Goal: Browse casually

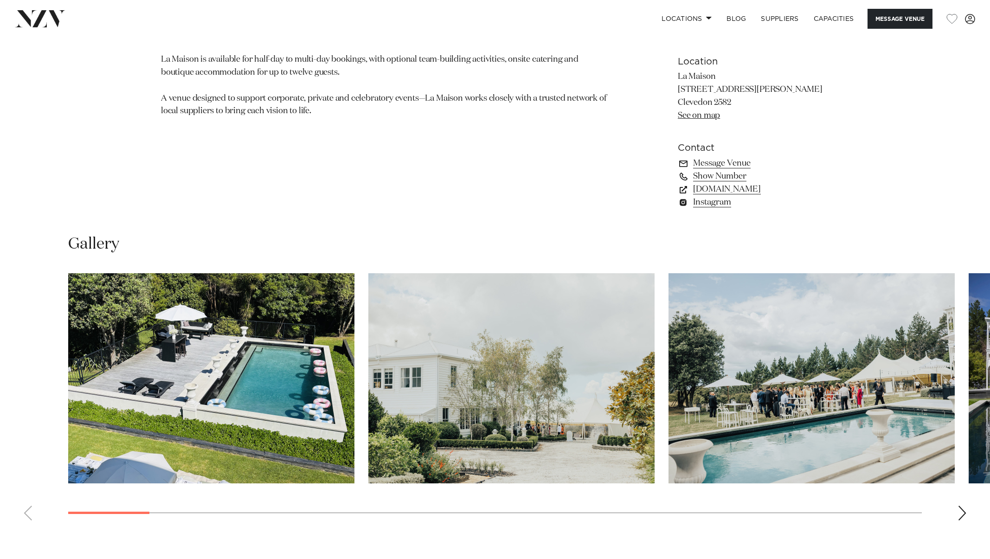
scroll to position [730, 0]
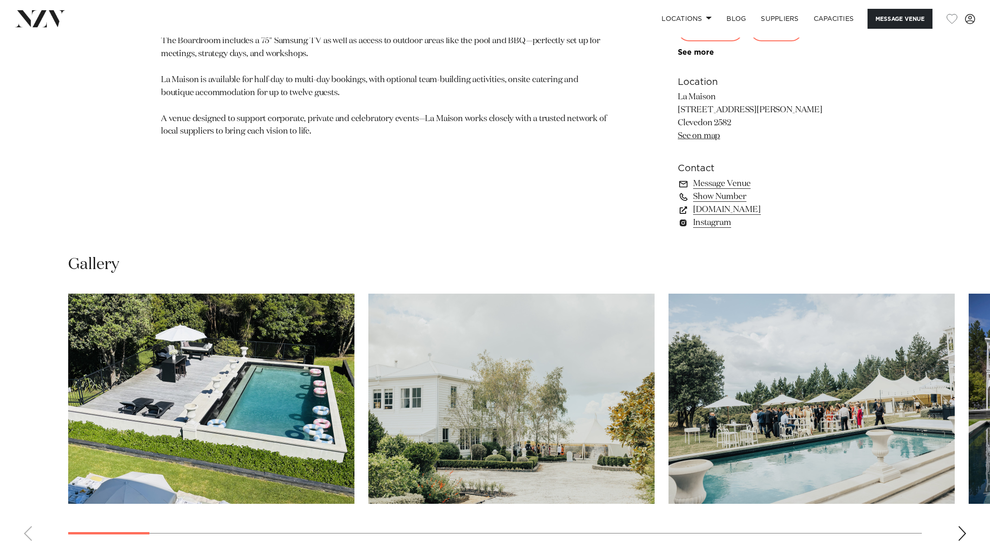
click at [962, 534] on div "Next slide" at bounding box center [962, 533] width 9 height 15
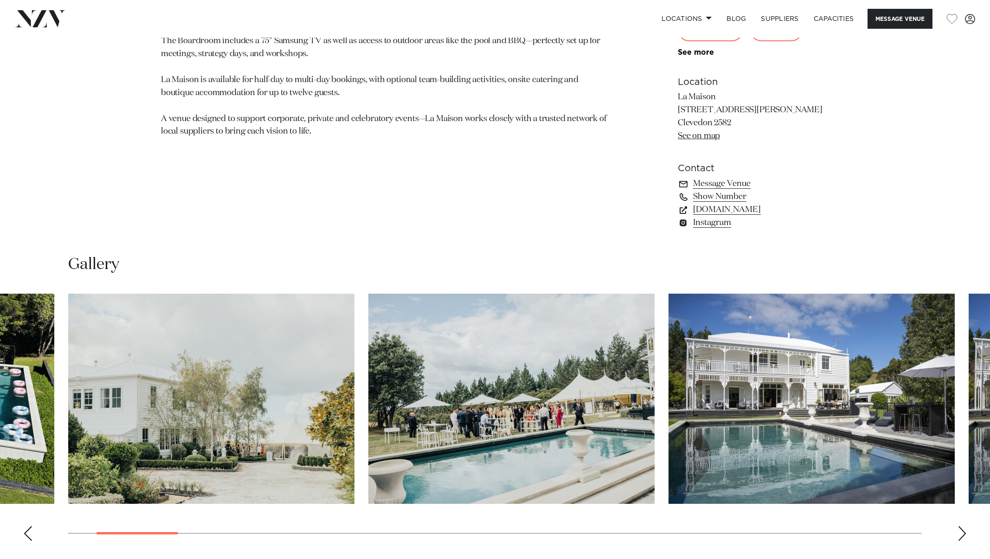
click at [962, 534] on div "Next slide" at bounding box center [962, 533] width 9 height 15
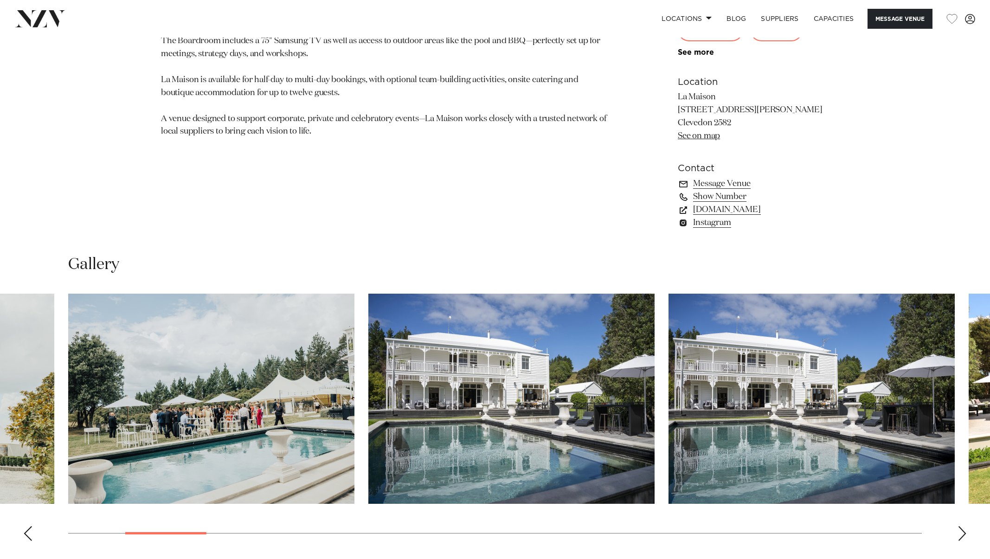
click at [962, 534] on div "Next slide" at bounding box center [962, 533] width 9 height 15
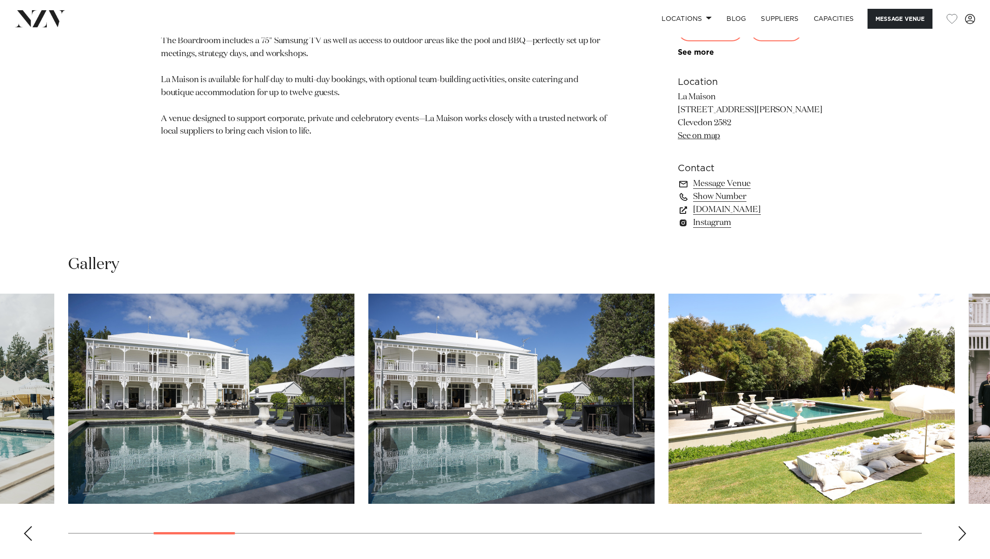
click at [962, 534] on div "Next slide" at bounding box center [962, 533] width 9 height 15
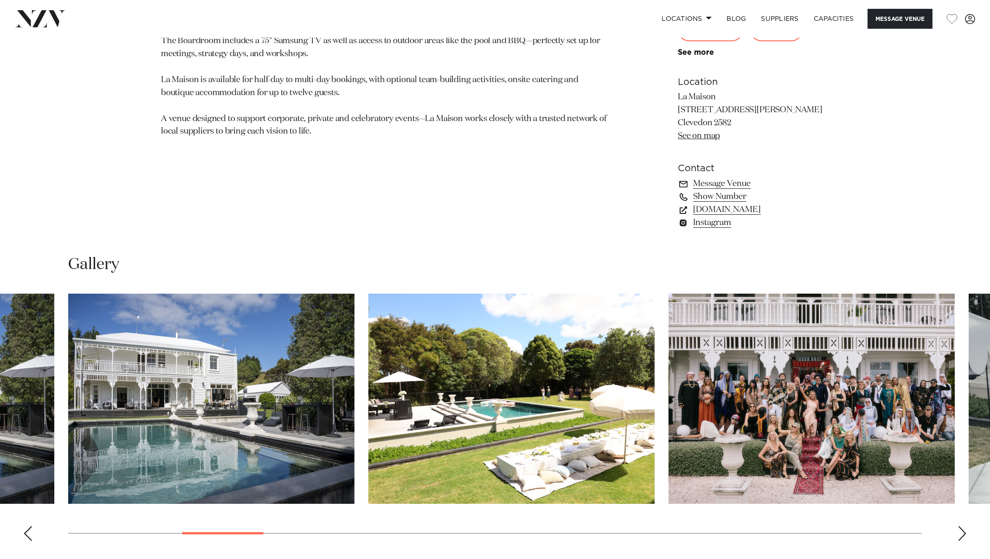
click at [962, 534] on div "Next slide" at bounding box center [962, 533] width 9 height 15
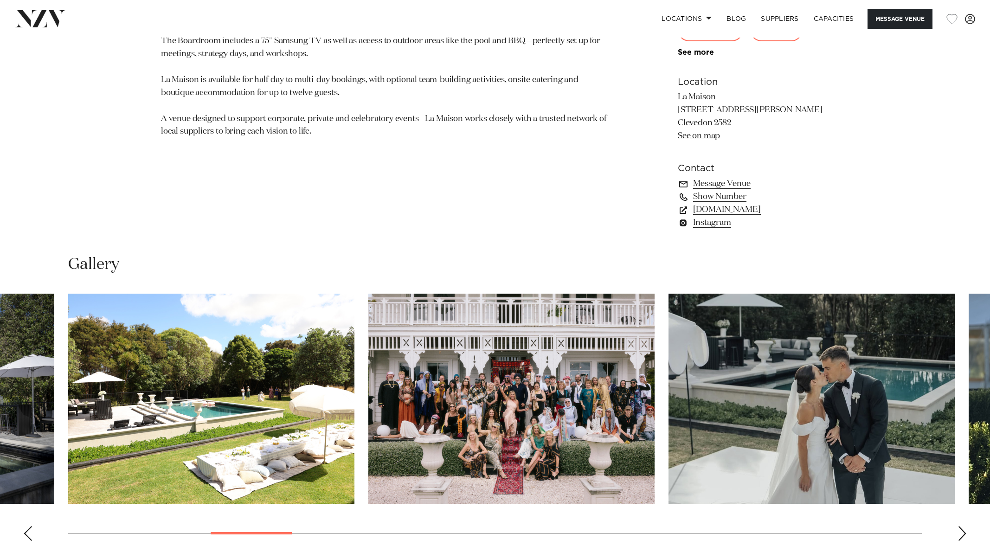
click at [962, 534] on div "Next slide" at bounding box center [962, 533] width 9 height 15
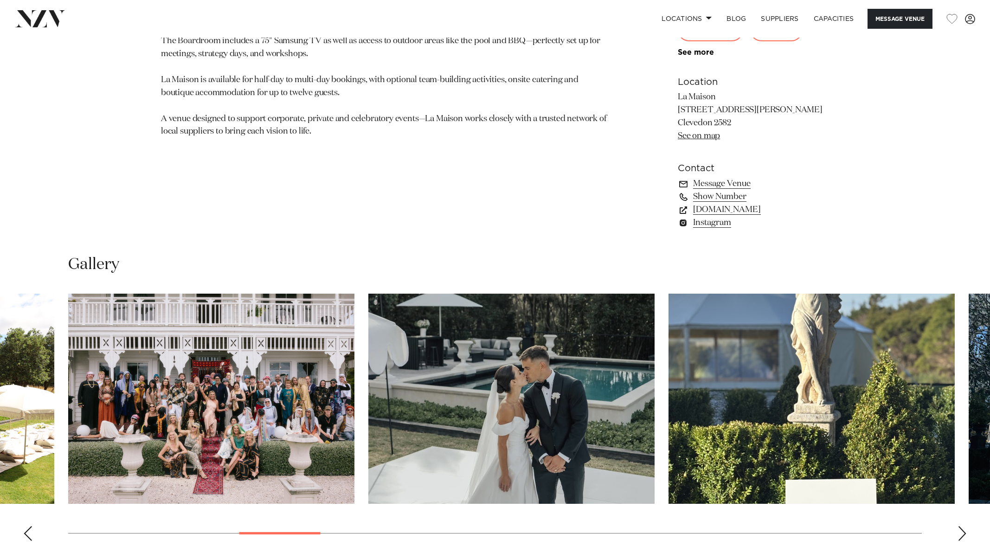
click at [962, 534] on div "Next slide" at bounding box center [962, 533] width 9 height 15
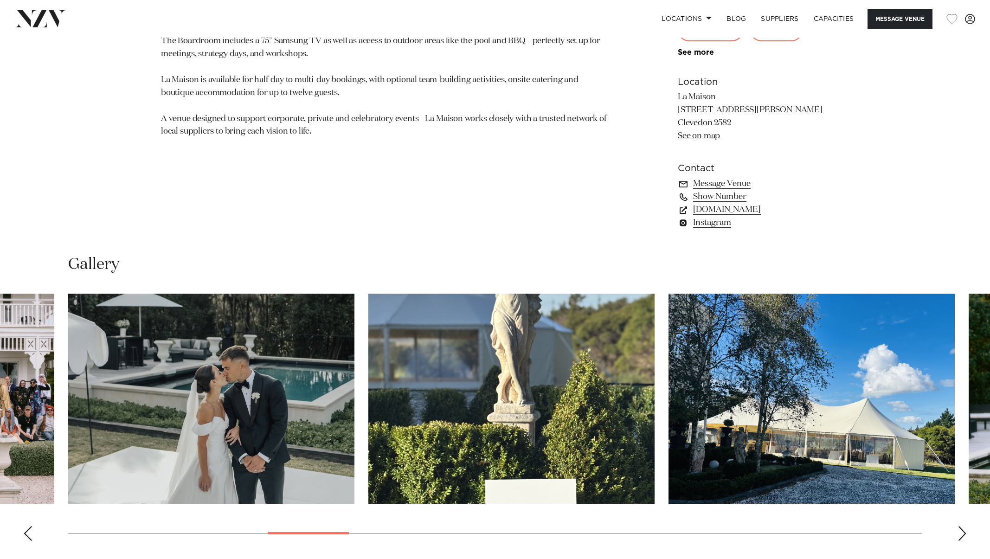
click at [962, 534] on div "Next slide" at bounding box center [962, 533] width 9 height 15
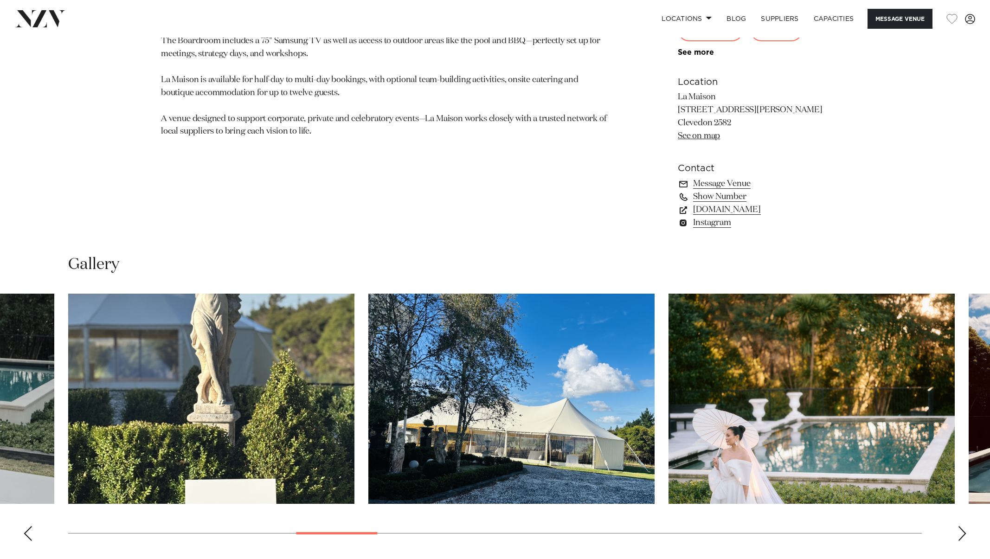
click at [962, 534] on div "Next slide" at bounding box center [962, 533] width 9 height 15
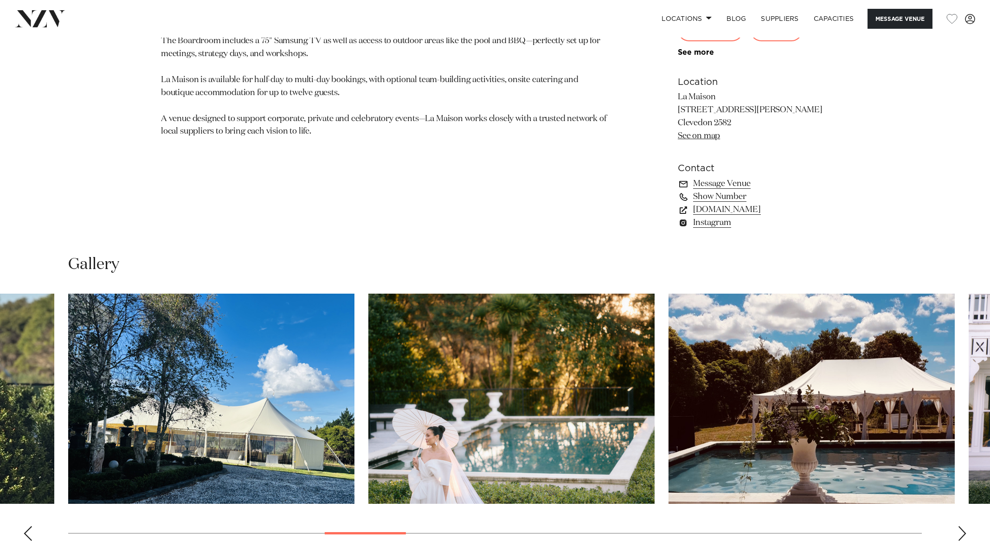
click at [962, 534] on div "Next slide" at bounding box center [962, 533] width 9 height 15
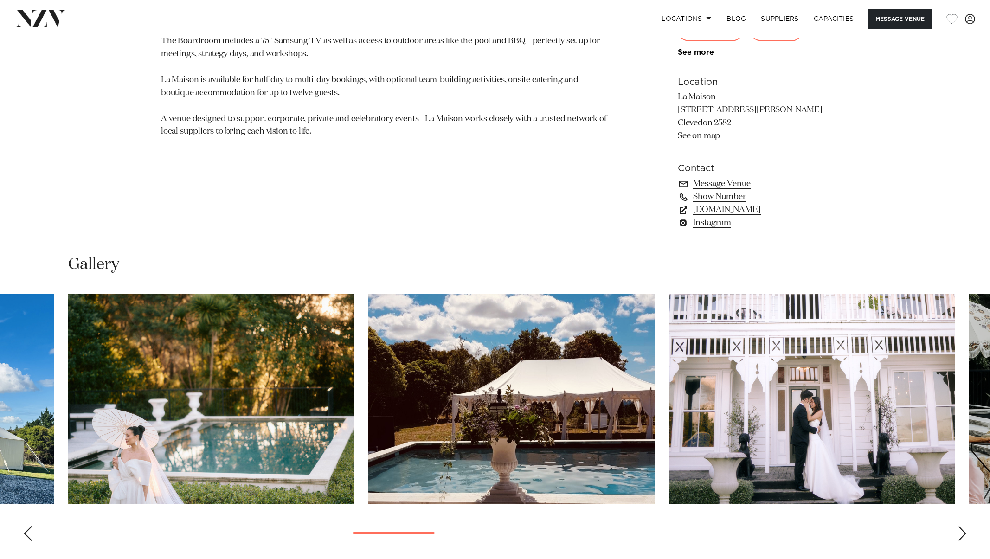
click at [962, 534] on div "Next slide" at bounding box center [962, 533] width 9 height 15
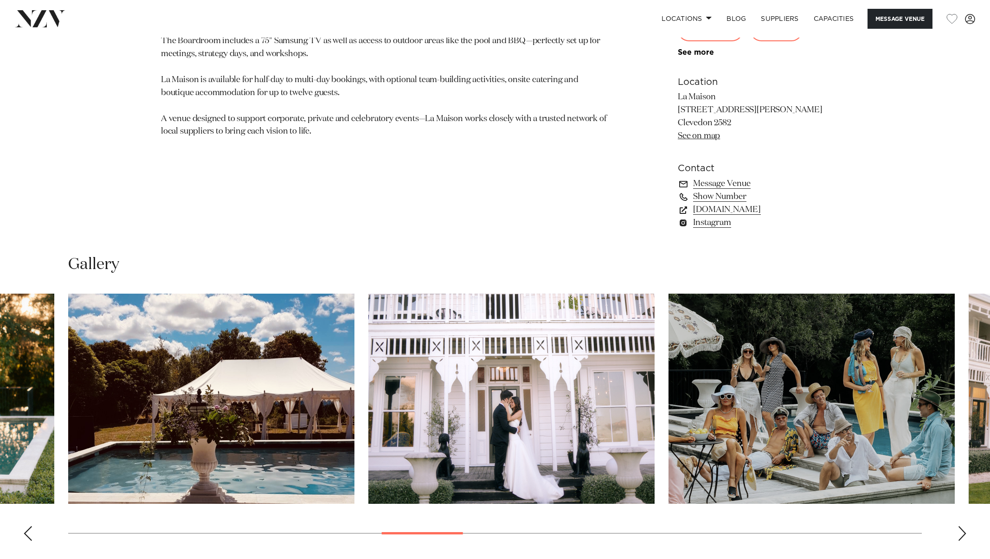
click at [962, 534] on div "Next slide" at bounding box center [962, 533] width 9 height 15
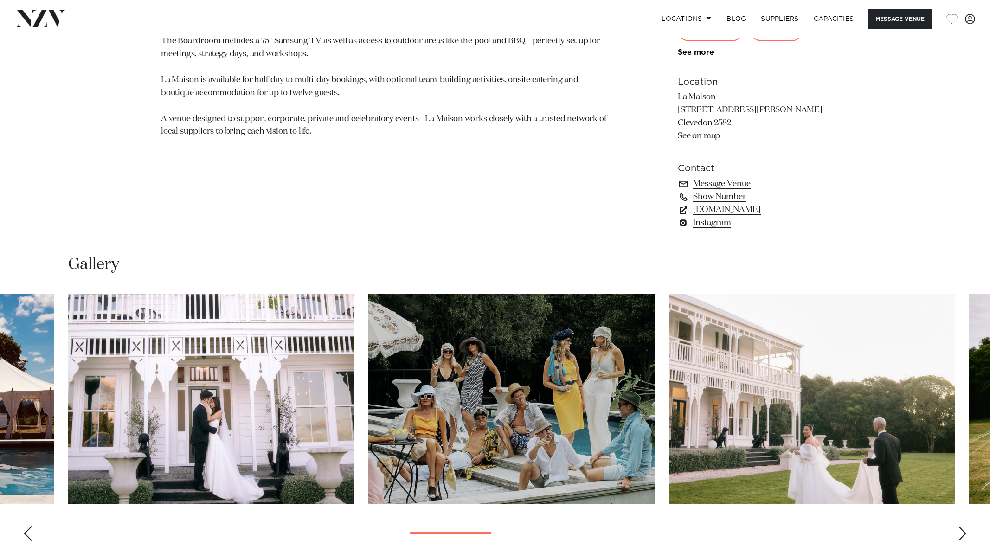
click at [962, 534] on div "Next slide" at bounding box center [962, 533] width 9 height 15
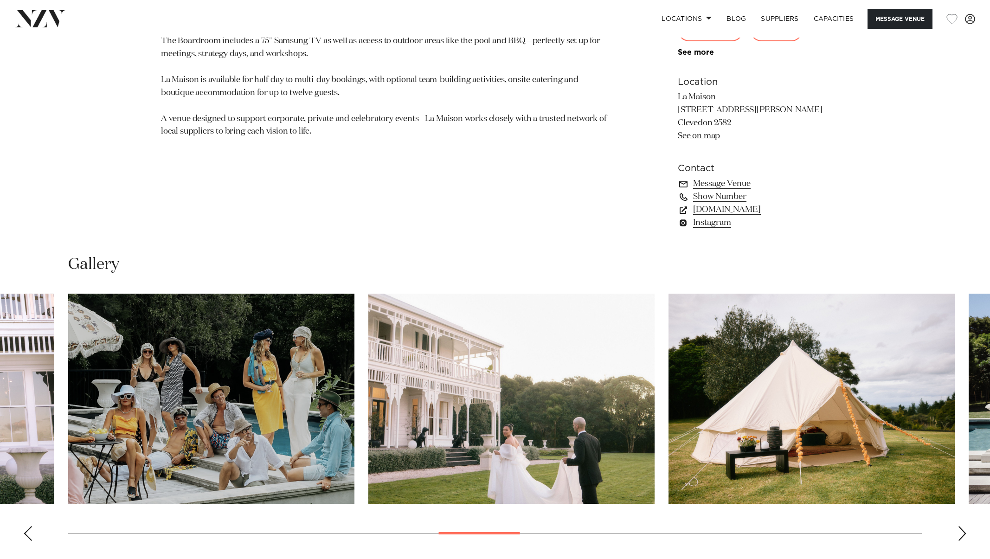
click at [962, 534] on div "Next slide" at bounding box center [962, 533] width 9 height 15
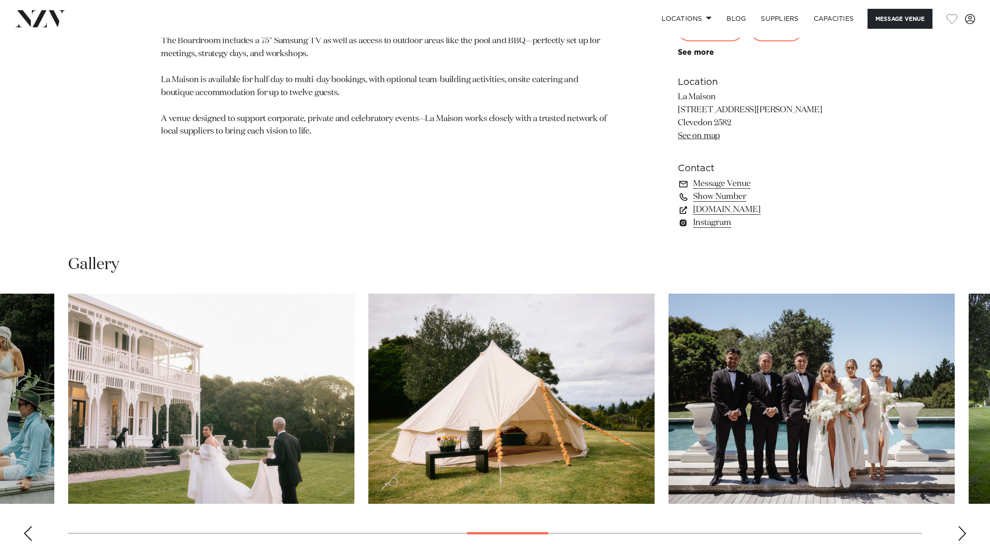
click at [962, 534] on div "Next slide" at bounding box center [962, 533] width 9 height 15
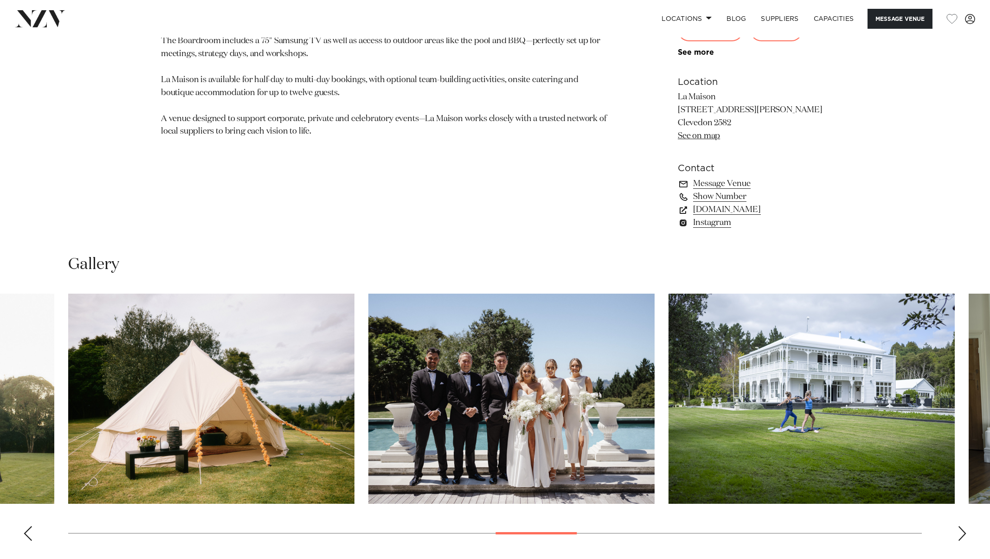
click at [962, 534] on div "Next slide" at bounding box center [962, 533] width 9 height 15
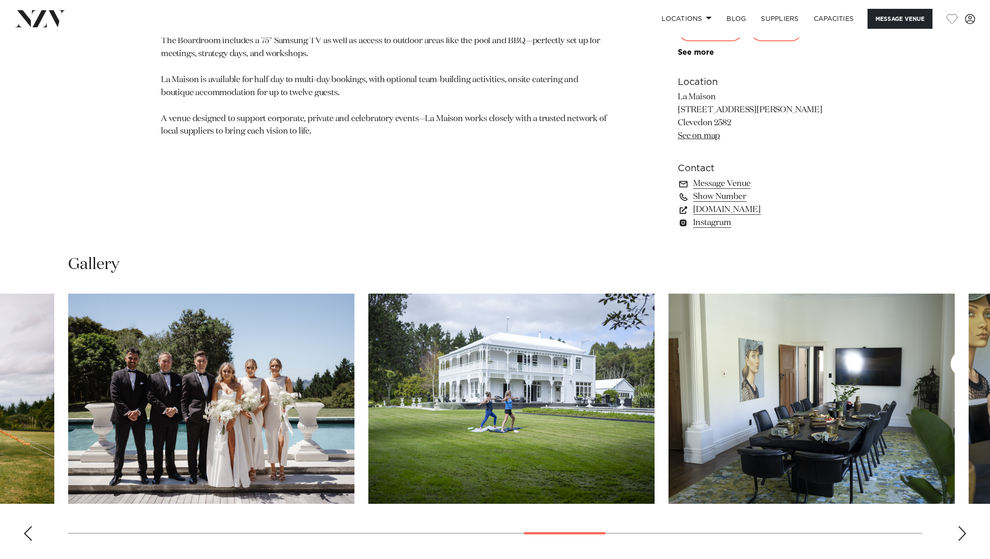
click at [962, 536] on div "Next slide" at bounding box center [962, 533] width 9 height 15
